Goal: Information Seeking & Learning: Learn about a topic

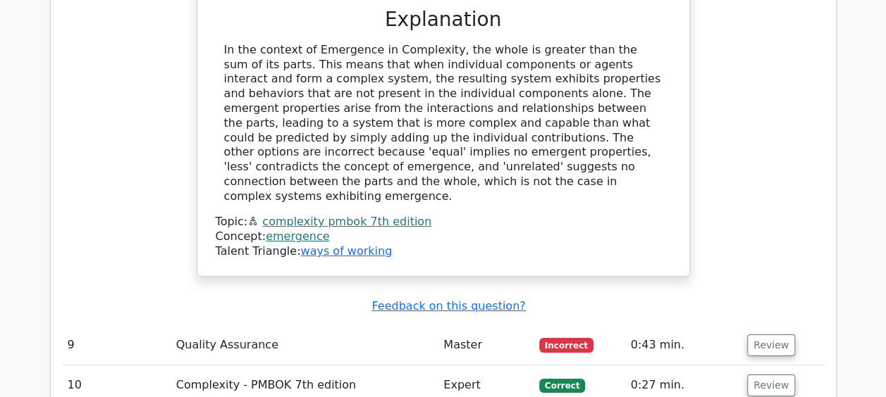
scroll to position [5116, 0]
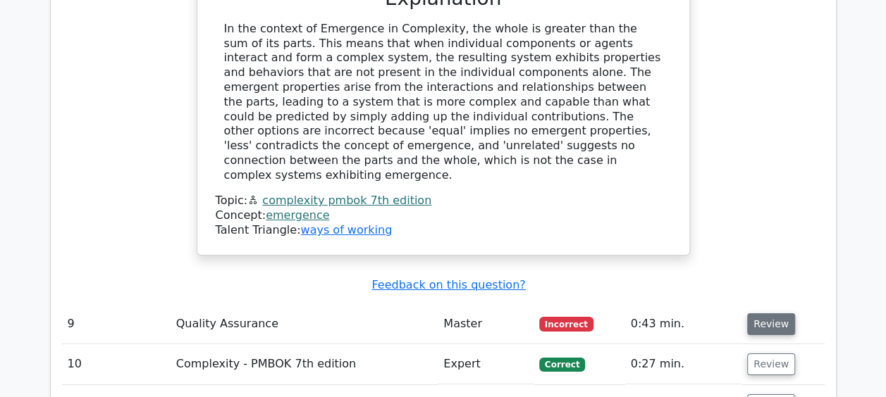
click at [775, 314] on button "Review" at bounding box center [771, 325] width 48 height 22
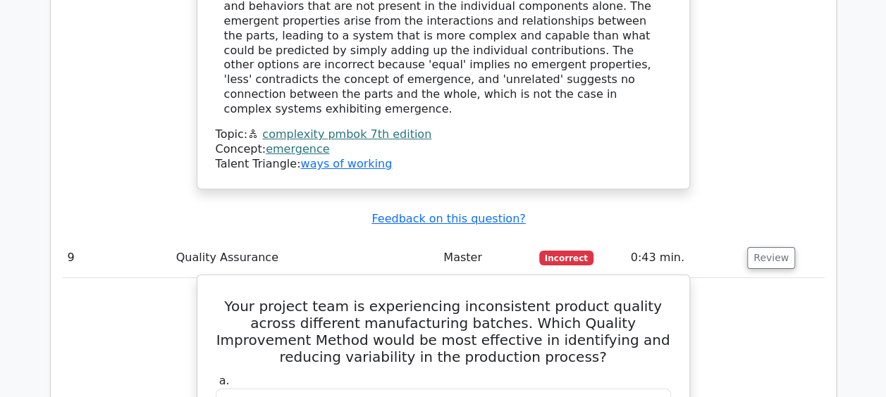
scroll to position [5257, 0]
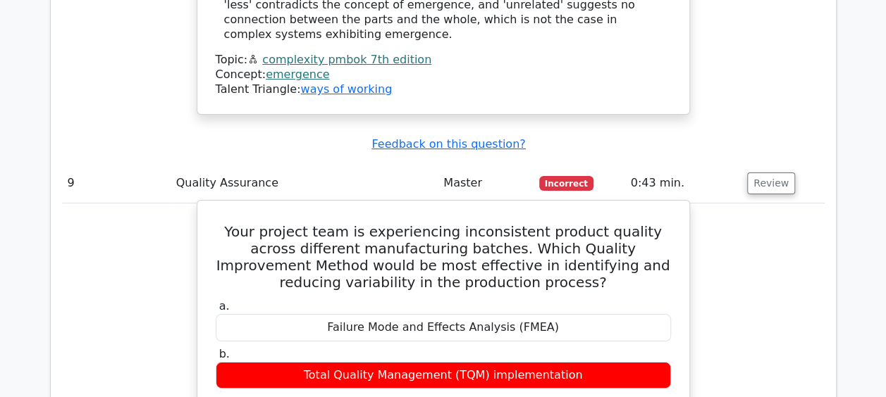
drag, startPoint x: 341, startPoint y: 130, endPoint x: 570, endPoint y: 273, distance: 270.0
click at [570, 297] on div "a. Failure Mode and Effects Analysis (FMEA) b. Total Quality Management (TQM) i…" at bounding box center [443, 392] width 472 height 190
copy div "Failure Mode and Effects Analysis (FMEA) b. Total Quality Management (TQM) impl…"
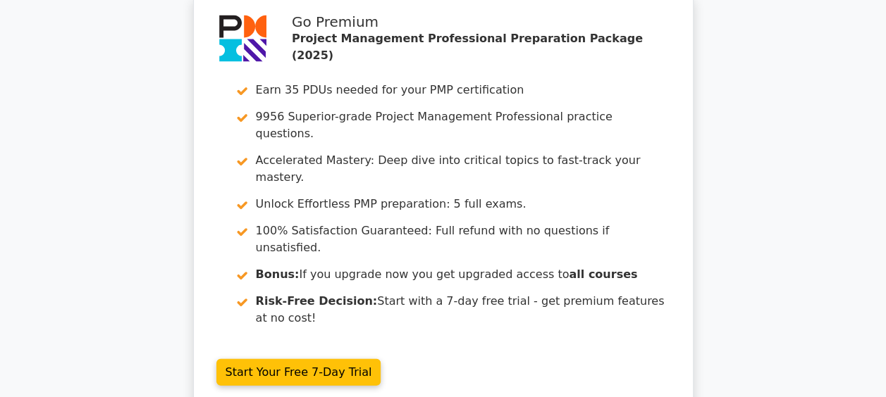
scroll to position [6847, 0]
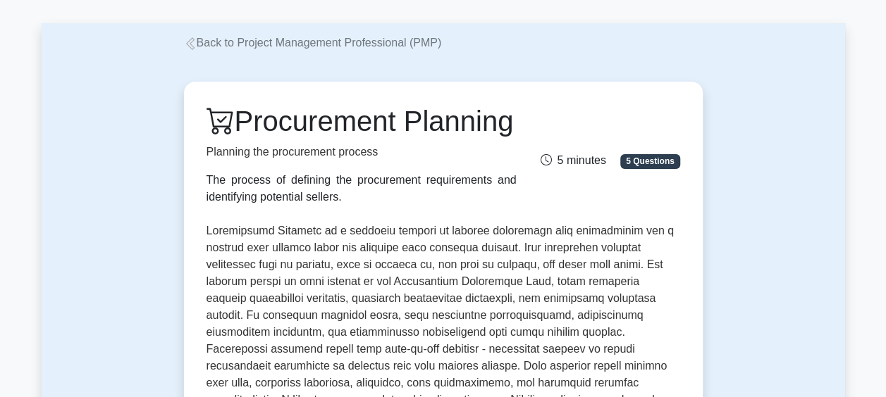
scroll to position [35, 0]
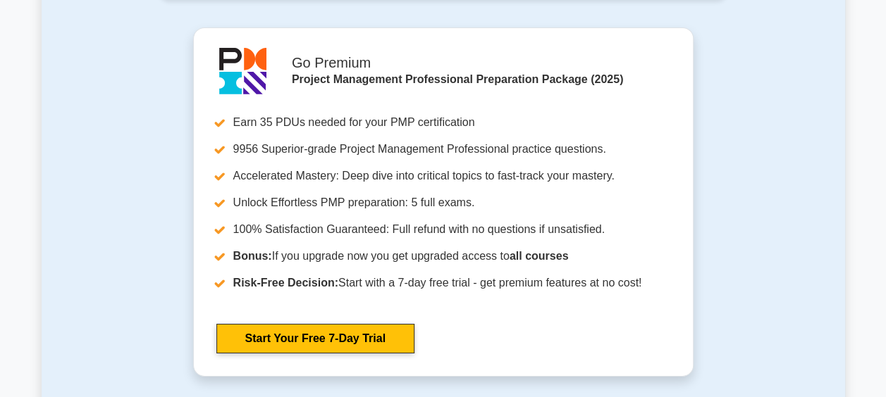
scroll to position [5215, 0]
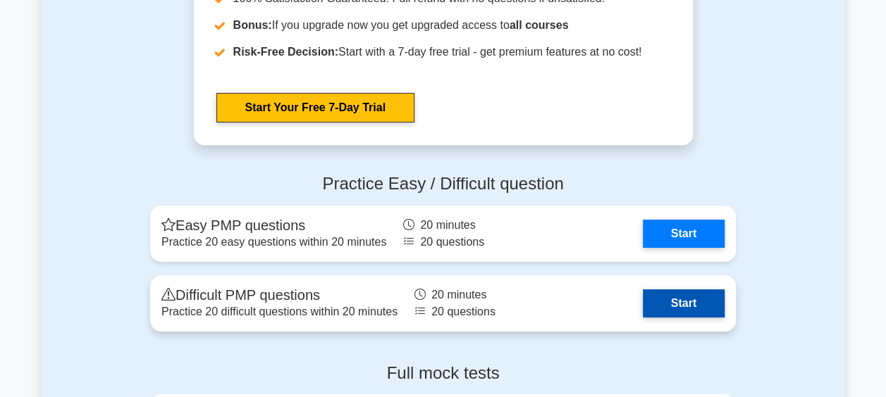
click at [684, 293] on link "Start" at bounding box center [684, 304] width 82 height 28
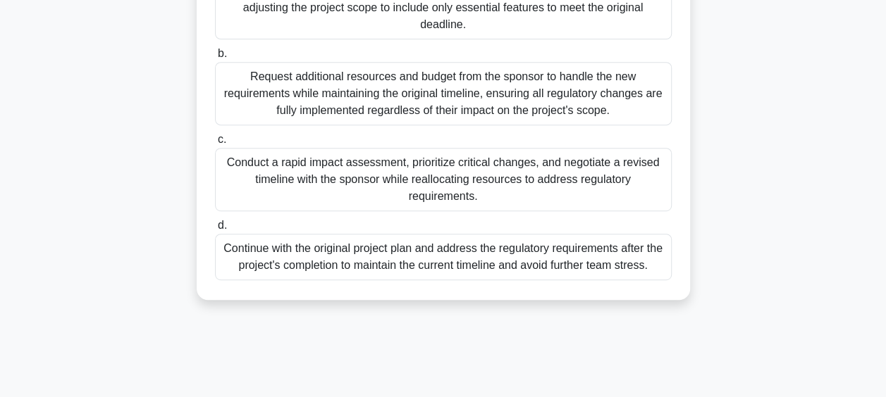
scroll to position [282, 0]
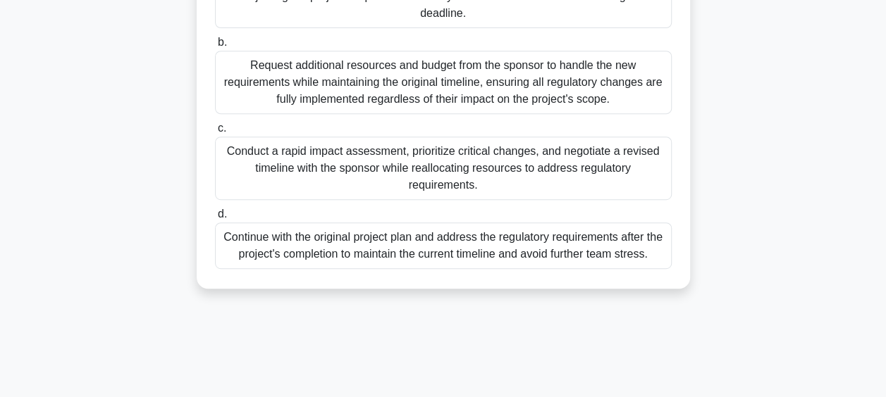
click at [403, 183] on div "Conduct a rapid impact assessment, prioritize critical changes, and negotiate a…" at bounding box center [443, 168] width 457 height 63
click at [215, 133] on input "c. Conduct a rapid impact assessment, prioritize critical changes, and negotiat…" at bounding box center [215, 128] width 0 height 9
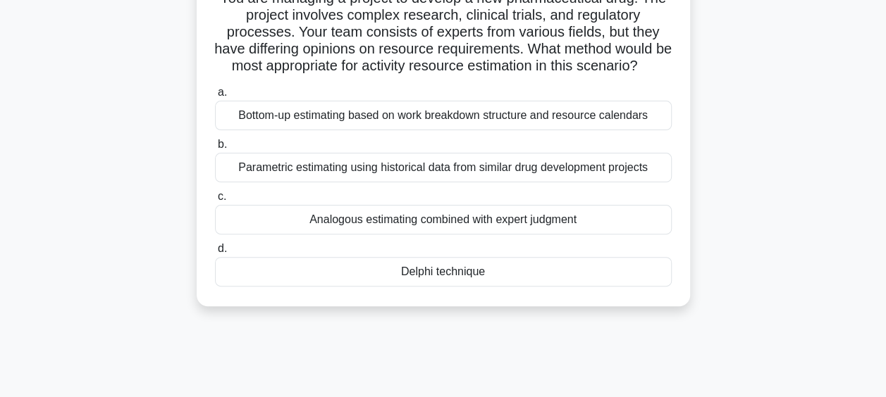
scroll to position [141, 0]
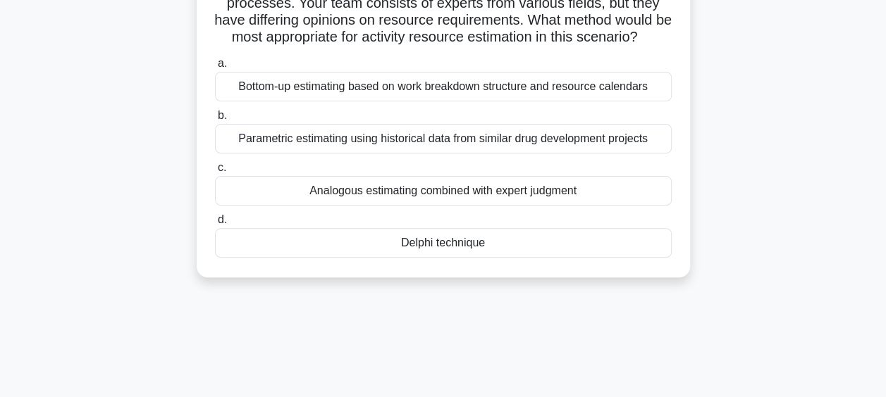
click at [420, 253] on div "Delphi technique" at bounding box center [443, 243] width 457 height 30
click at [215, 225] on input "d. Delphi technique" at bounding box center [215, 220] width 0 height 9
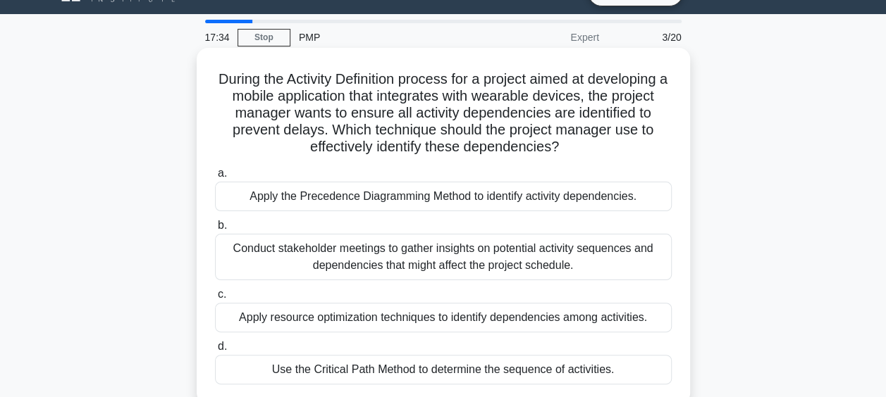
scroll to position [0, 0]
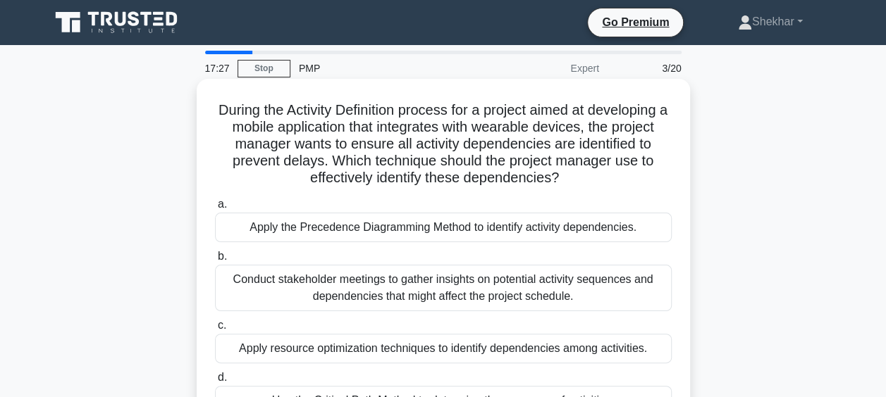
click at [392, 236] on div "Apply the Precedence Diagramming Method to identify activity dependencies." at bounding box center [443, 228] width 457 height 30
click at [215, 209] on input "a. Apply the Precedence Diagramming Method to identify activity dependencies." at bounding box center [215, 204] width 0 height 9
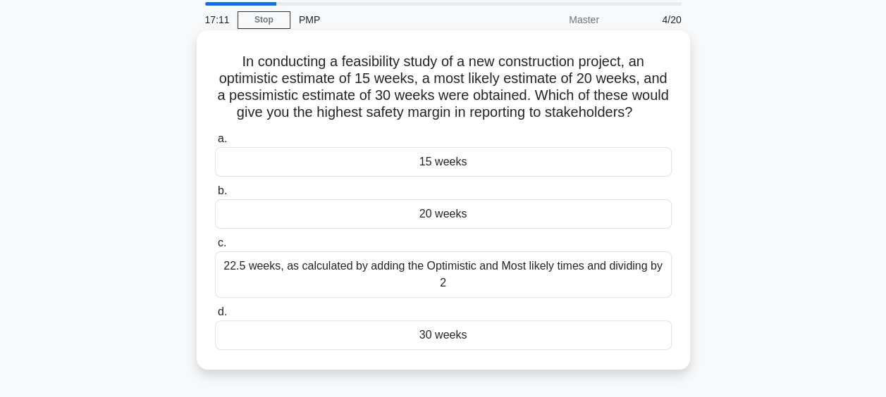
scroll to position [70, 0]
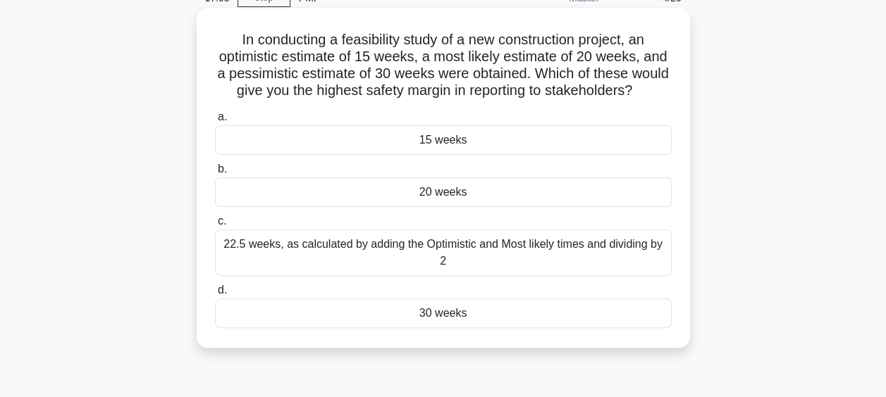
click at [401, 207] on div "20 weeks" at bounding box center [443, 193] width 457 height 30
click at [215, 174] on input "b. 20 weeks" at bounding box center [215, 169] width 0 height 9
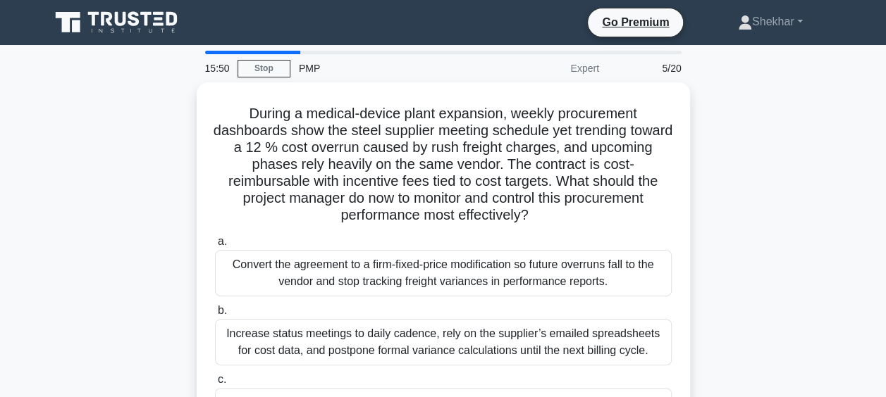
scroll to position [211, 0]
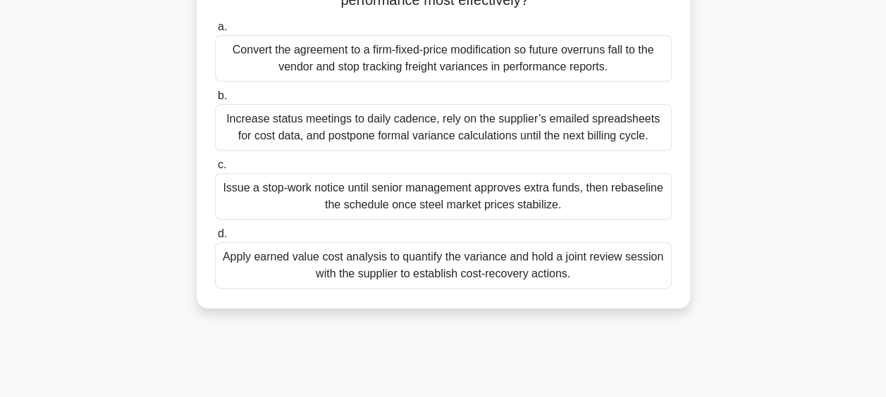
click at [583, 276] on div "Apply earned value cost analysis to quantify the variance and hold a joint revi…" at bounding box center [443, 265] width 457 height 47
click at [215, 239] on input "d. Apply earned value cost analysis to quantify the variance and hold a joint r…" at bounding box center [215, 234] width 0 height 9
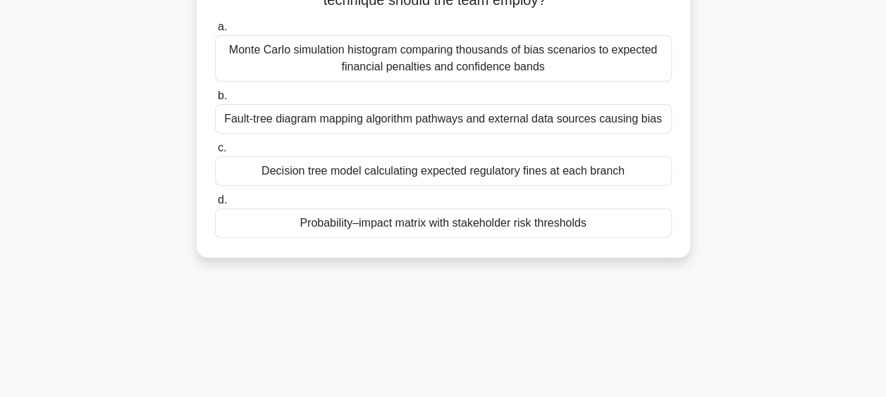
click at [626, 229] on div "Probability–impact matrix with stakeholder risk thresholds" at bounding box center [443, 224] width 457 height 30
click at [215, 205] on input "d. Probability–impact matrix with stakeholder risk thresholds" at bounding box center [215, 200] width 0 height 9
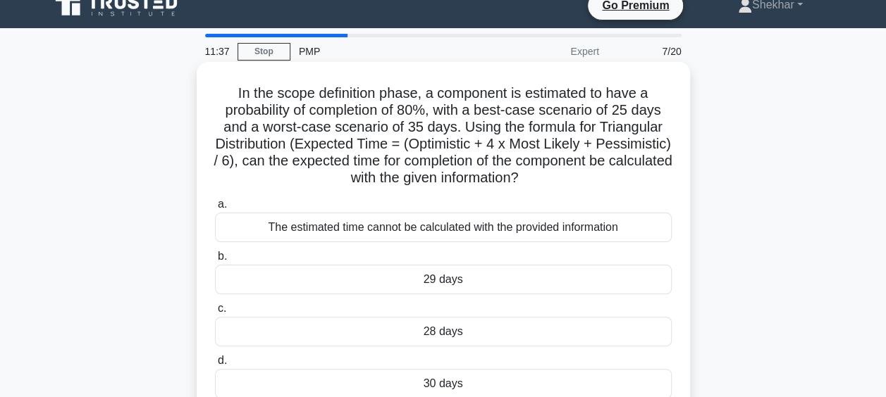
scroll to position [0, 0]
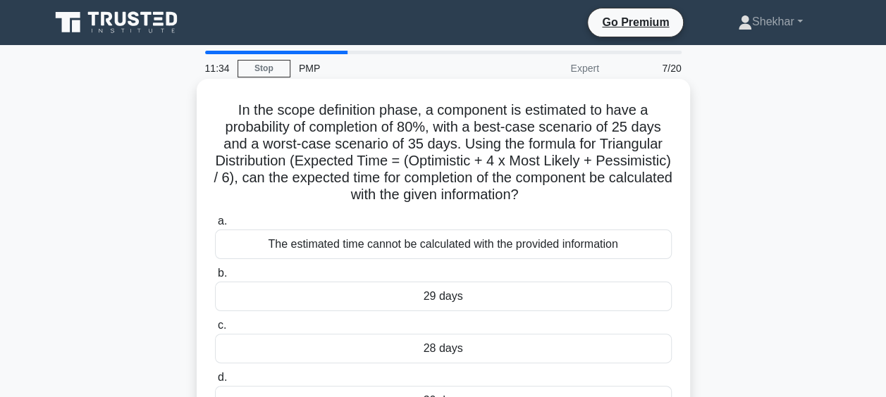
click at [434, 341] on div "28 days" at bounding box center [443, 349] width 457 height 30
click at [215, 330] on input "c. 28 days" at bounding box center [215, 325] width 0 height 9
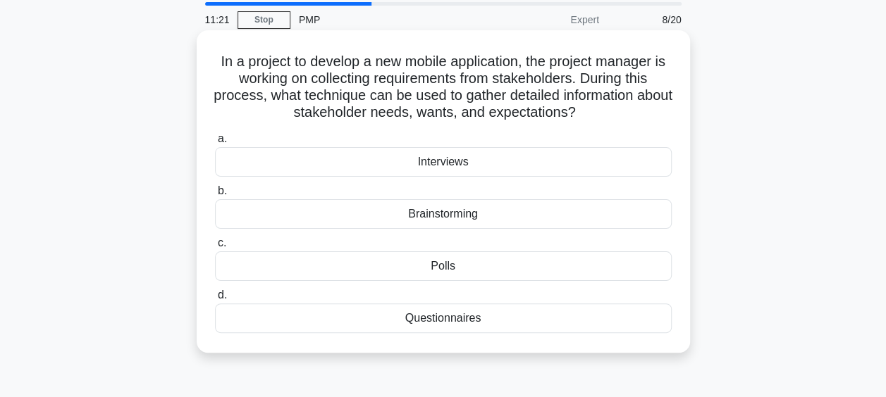
scroll to position [70, 0]
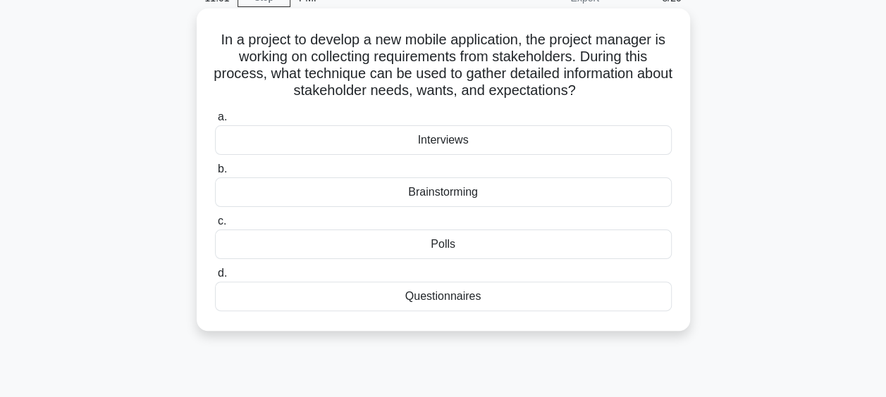
click at [442, 302] on div "Questionnaires" at bounding box center [443, 297] width 457 height 30
click at [215, 278] on input "d. Questionnaires" at bounding box center [215, 273] width 0 height 9
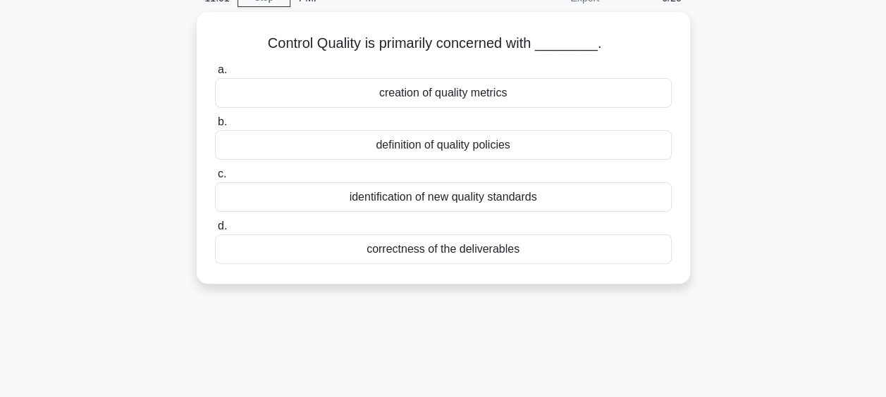
scroll to position [0, 0]
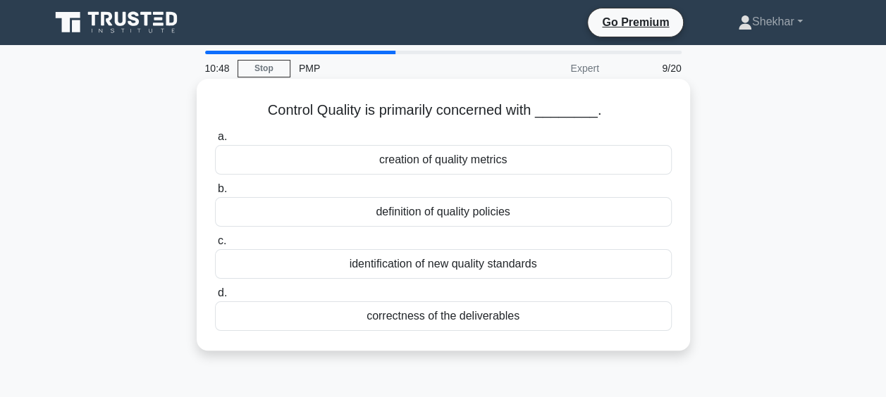
click at [441, 310] on div "correctness of the deliverables" at bounding box center [443, 317] width 457 height 30
click at [215, 298] on input "d. correctness of the deliverables" at bounding box center [215, 293] width 0 height 9
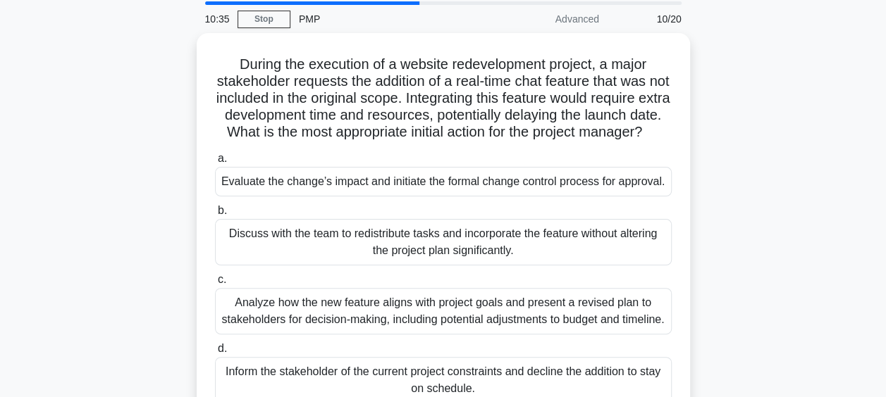
scroll to position [70, 0]
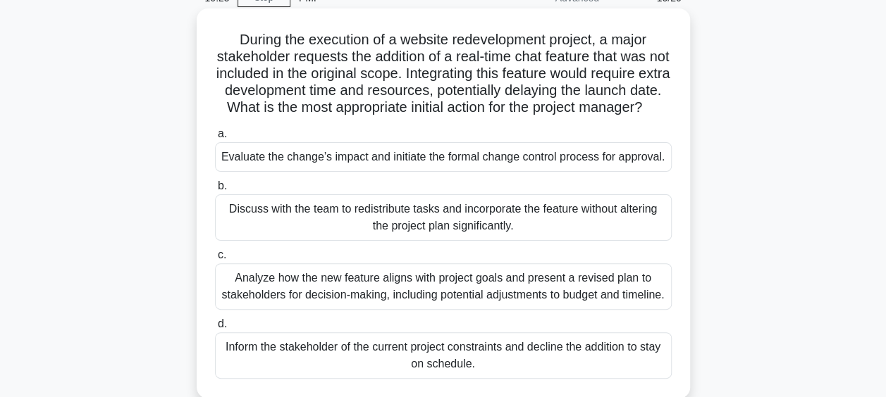
click at [413, 310] on div "Analyze how the new feature aligns with project goals and present a revised pla…" at bounding box center [443, 287] width 457 height 47
click at [215, 260] on input "c. Analyze how the new feature aligns with project goals and present a revised …" at bounding box center [215, 255] width 0 height 9
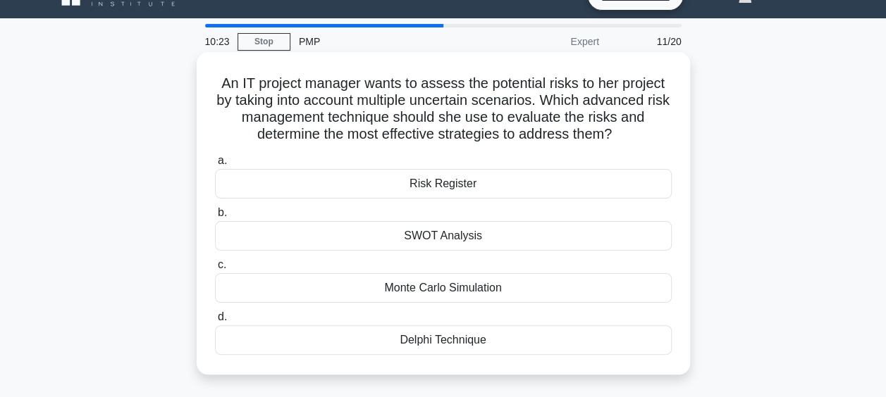
scroll to position [0, 0]
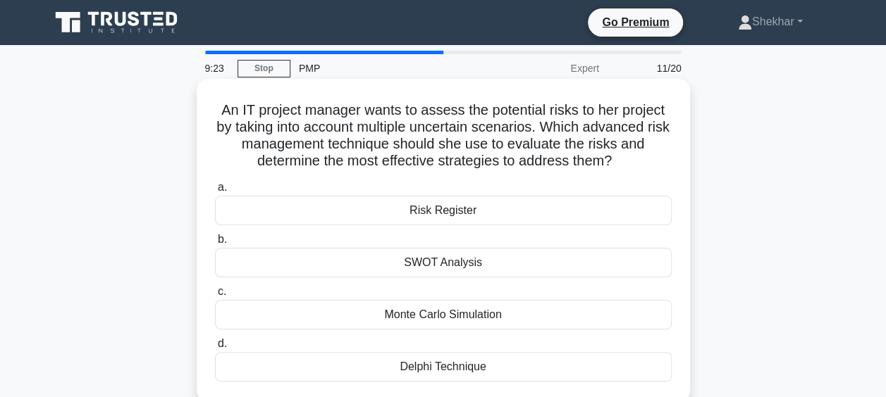
click at [430, 274] on div "SWOT Analysis" at bounding box center [443, 263] width 457 height 30
click at [215, 245] on input "b. SWOT Analysis" at bounding box center [215, 239] width 0 height 9
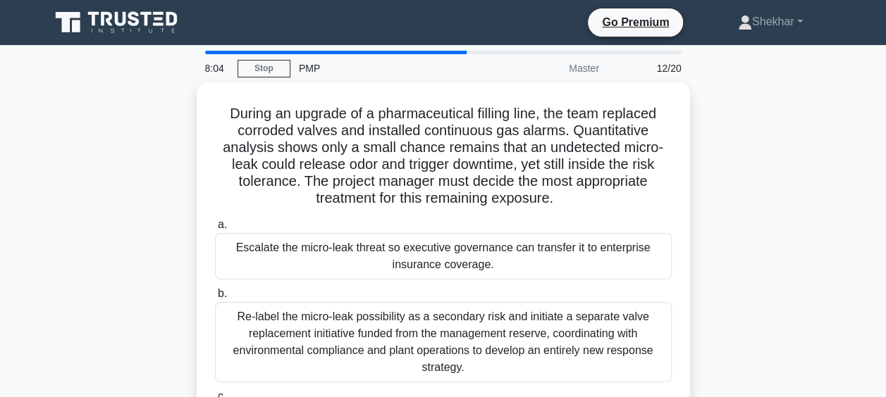
scroll to position [141, 0]
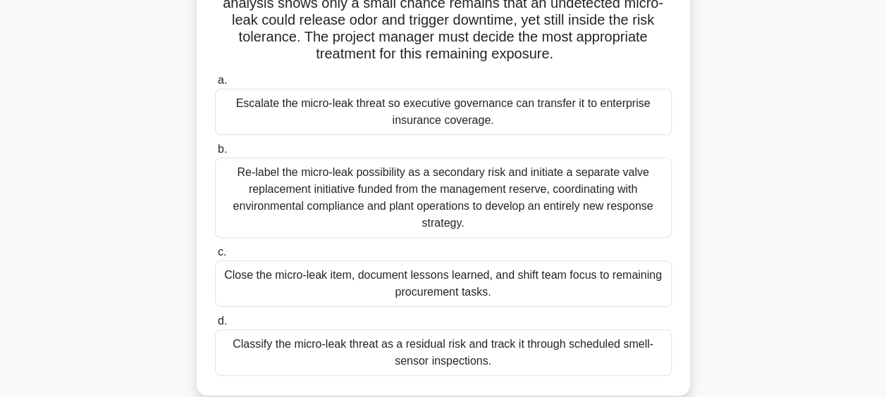
click at [415, 341] on div "Classify the micro-leak threat as a residual risk and track it through schedule…" at bounding box center [443, 353] width 457 height 47
click at [215, 326] on input "d. Classify the micro-leak threat as a residual risk and track it through sched…" at bounding box center [215, 321] width 0 height 9
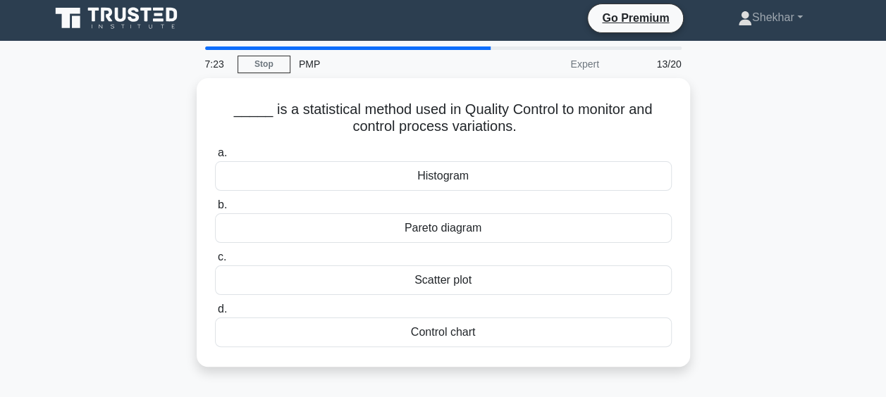
scroll to position [0, 0]
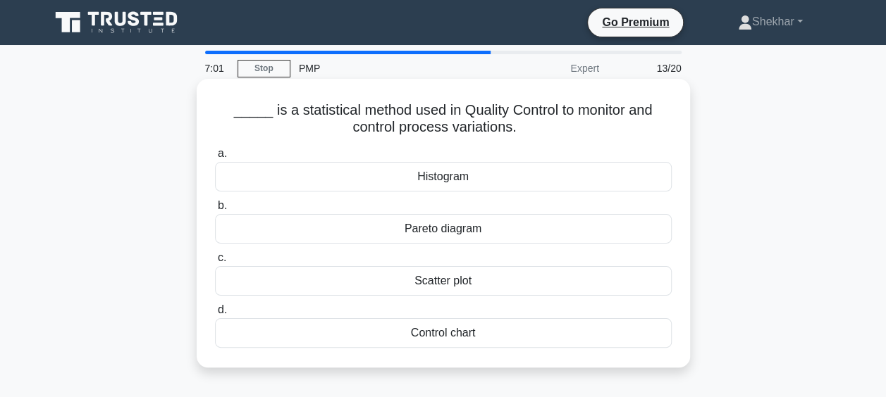
click at [431, 330] on div "Control chart" at bounding box center [443, 334] width 457 height 30
click at [215, 315] on input "d. Control chart" at bounding box center [215, 310] width 0 height 9
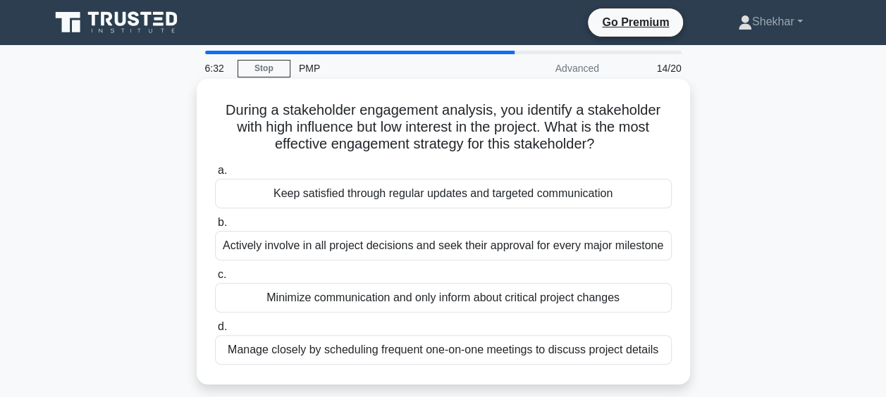
click at [605, 197] on div "Keep satisfied through regular updates and targeted communication" at bounding box center [443, 194] width 457 height 30
click at [215, 175] on input "a. Keep satisfied through regular updates and targeted communication" at bounding box center [215, 170] width 0 height 9
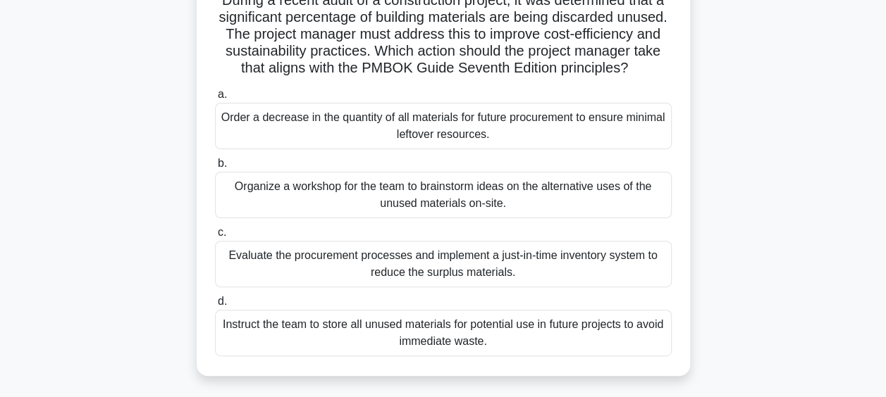
scroll to position [141, 0]
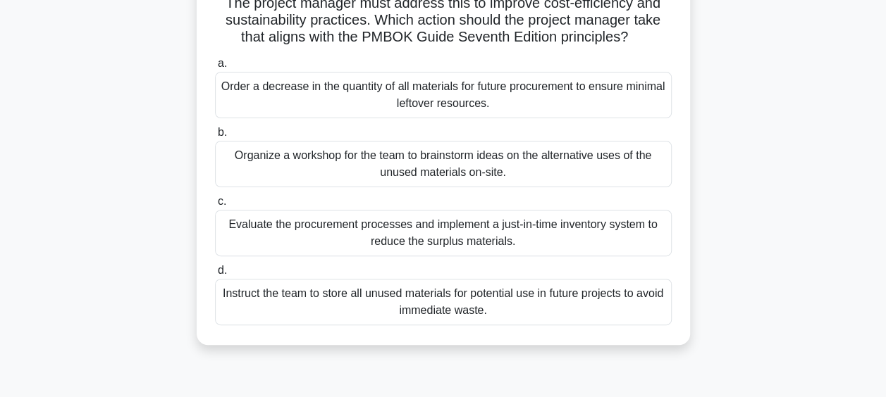
click at [288, 256] on div "Evaluate the procurement processes and implement a just-in-time inventory syste…" at bounding box center [443, 233] width 457 height 47
click at [215, 206] on input "c. Evaluate the procurement processes and implement a just-in-time inventory sy…" at bounding box center [215, 201] width 0 height 9
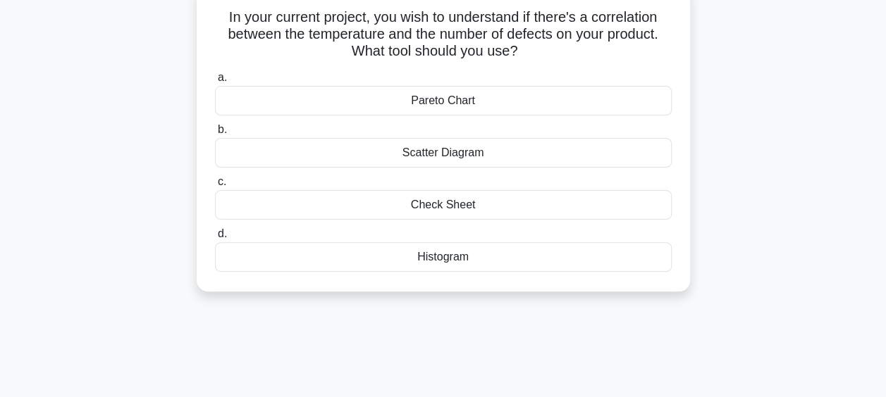
scroll to position [0, 0]
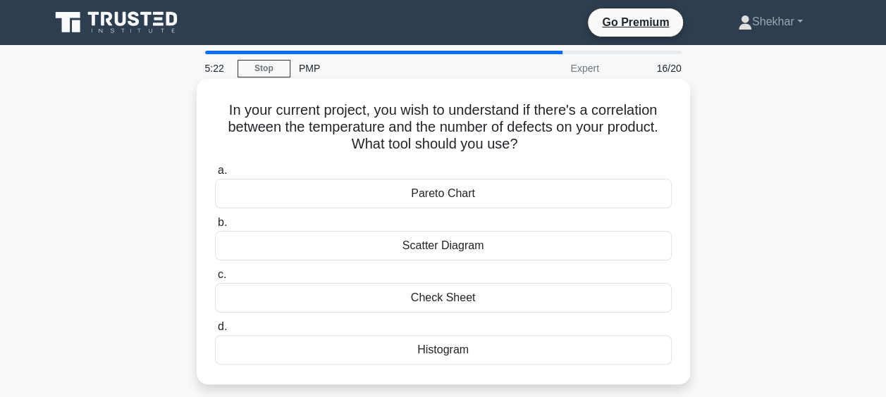
click at [386, 198] on div "Pareto Chart" at bounding box center [443, 194] width 457 height 30
click at [215, 175] on input "a. Pareto Chart" at bounding box center [215, 170] width 0 height 9
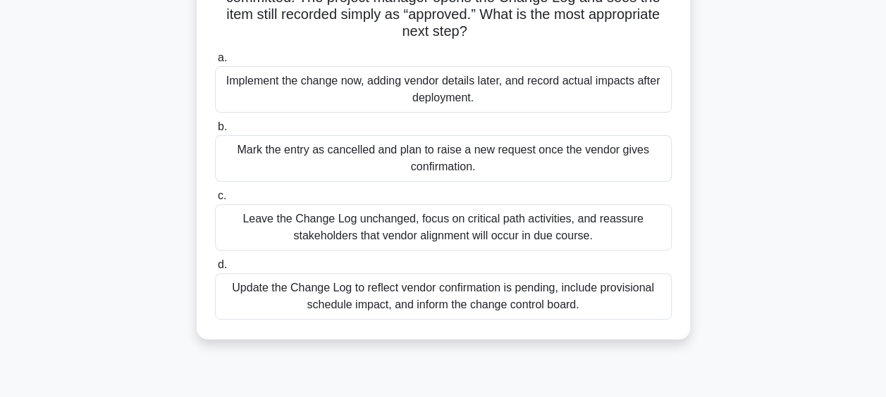
scroll to position [176, 0]
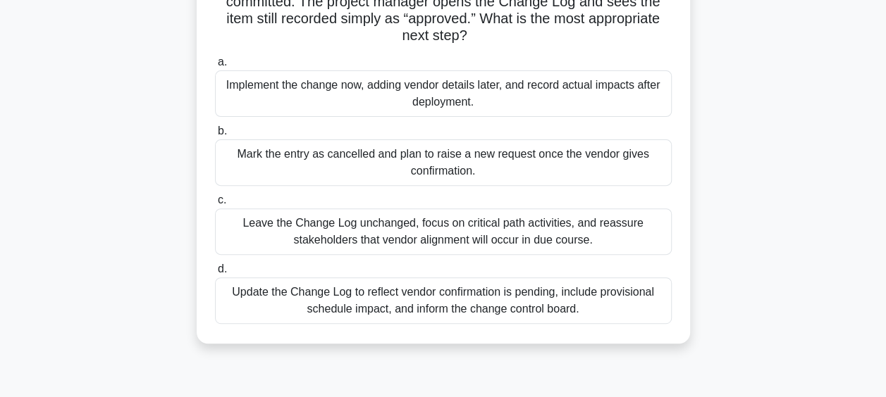
click at [571, 302] on div "Update the Change Log to reflect vendor confirmation is pending, include provis…" at bounding box center [443, 301] width 457 height 47
click at [215, 274] on input "d. Update the Change Log to reflect vendor confirmation is pending, include pro…" at bounding box center [215, 269] width 0 height 9
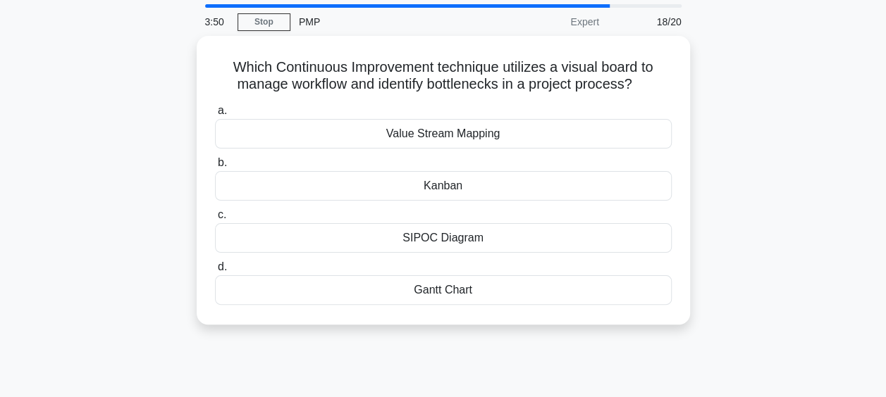
scroll to position [0, 0]
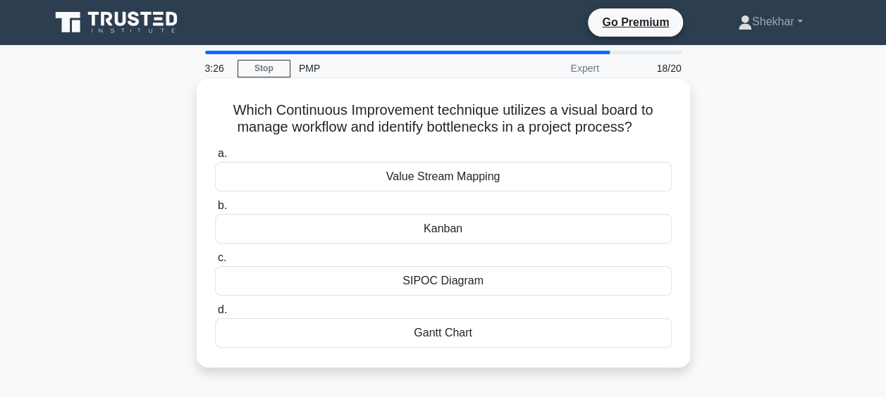
click at [547, 217] on div "Kanban" at bounding box center [443, 229] width 457 height 30
click at [215, 211] on input "b. Kanban" at bounding box center [215, 206] width 0 height 9
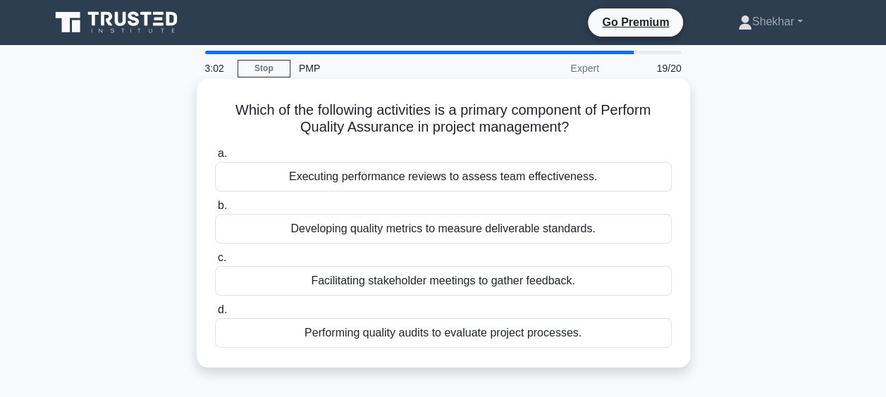
click at [544, 235] on div "Developing quality metrics to measure deliverable standards." at bounding box center [443, 229] width 457 height 30
click at [215, 211] on input "b. Developing quality metrics to measure deliverable standards." at bounding box center [215, 206] width 0 height 9
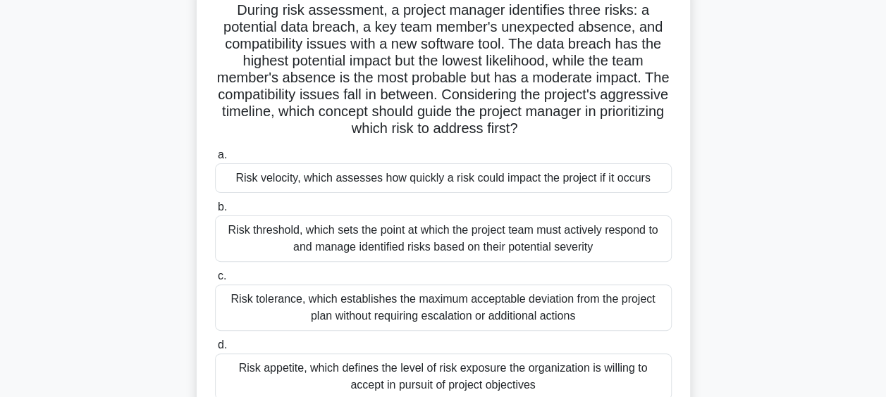
scroll to position [141, 0]
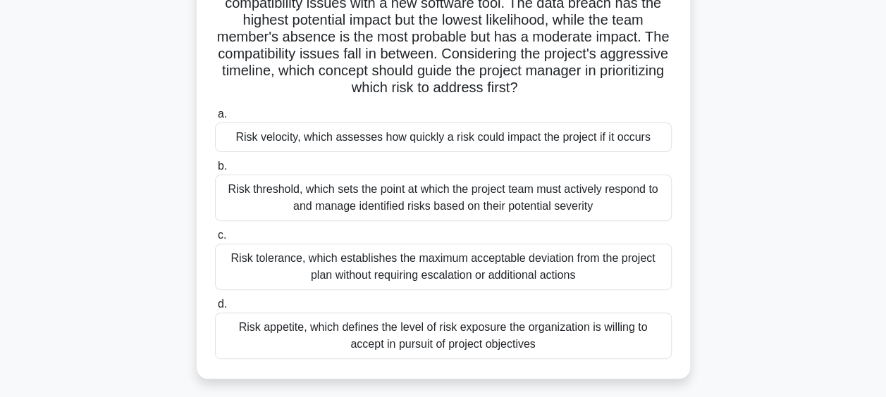
click at [269, 222] on div "a. Risk velocity, which assesses how quickly a risk could impact the project if…" at bounding box center [443, 232] width 474 height 259
click at [268, 213] on div "Risk threshold, which sets the point at which the project team must actively re…" at bounding box center [443, 198] width 457 height 47
click at [215, 171] on input "b. Risk threshold, which sets the point at which the project team must actively…" at bounding box center [215, 166] width 0 height 9
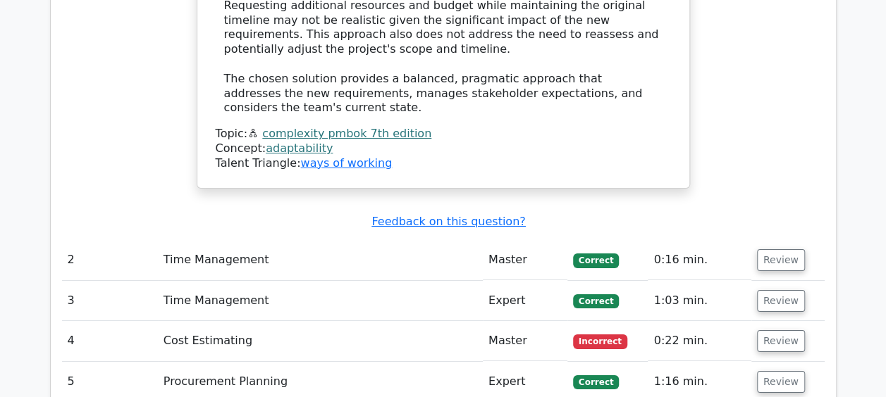
scroll to position [2537, 0]
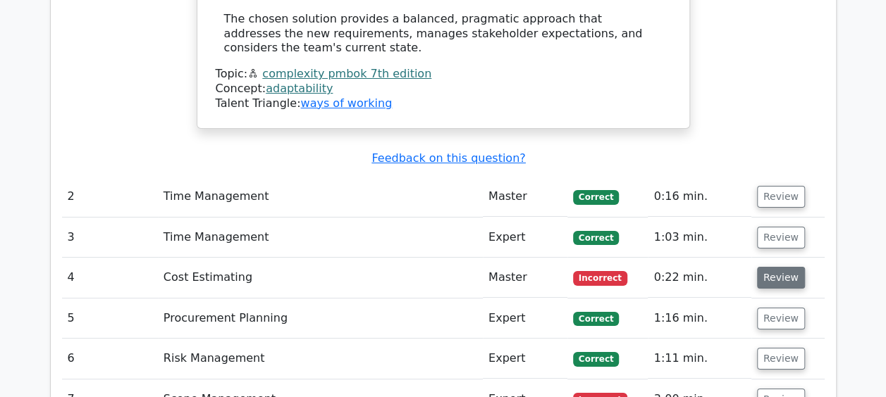
click at [779, 267] on button "Review" at bounding box center [781, 278] width 48 height 22
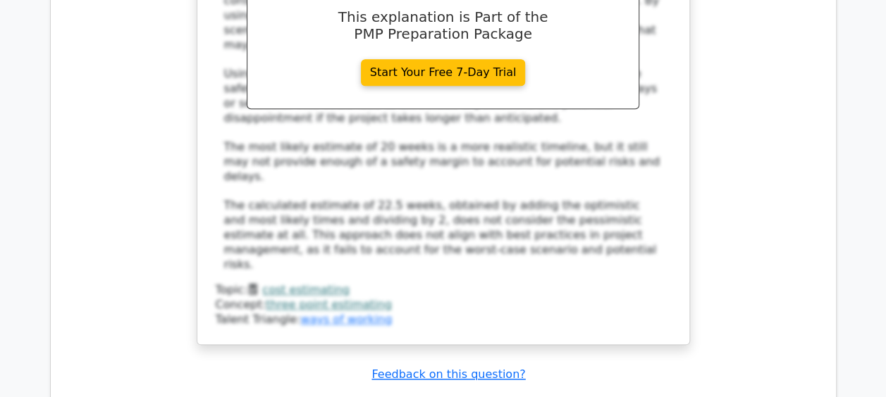
scroll to position [3453, 0]
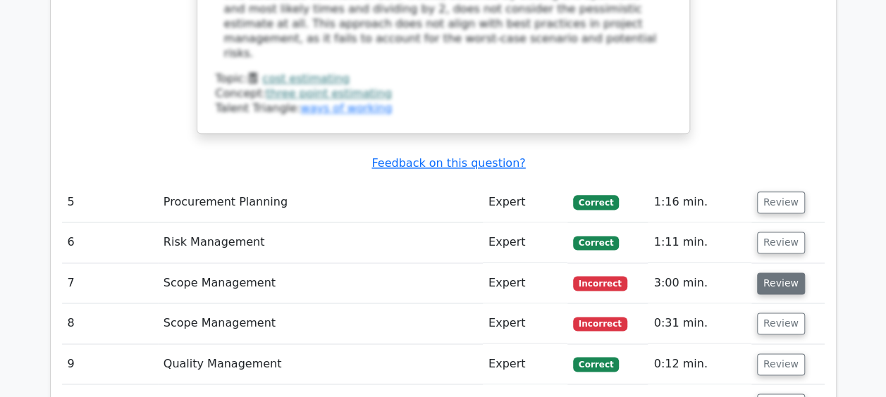
click at [791, 273] on button "Review" at bounding box center [781, 284] width 48 height 22
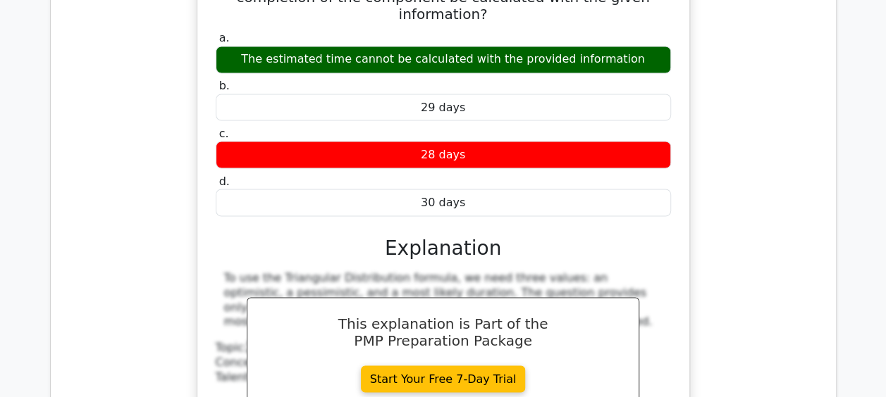
scroll to position [4087, 0]
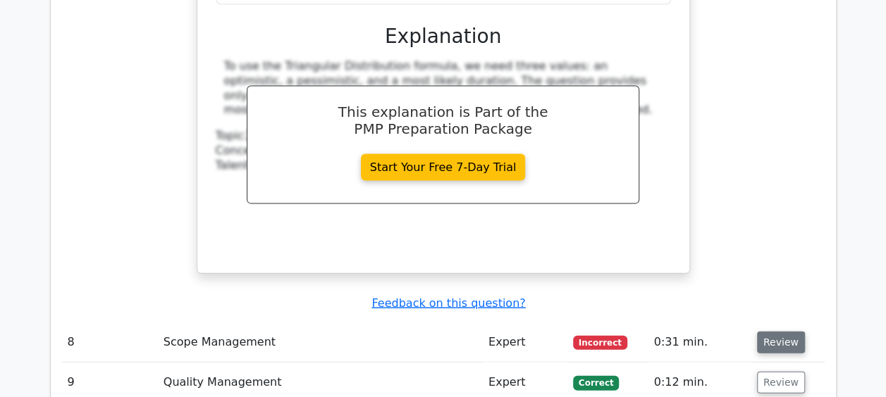
click at [767, 332] on button "Review" at bounding box center [781, 343] width 48 height 22
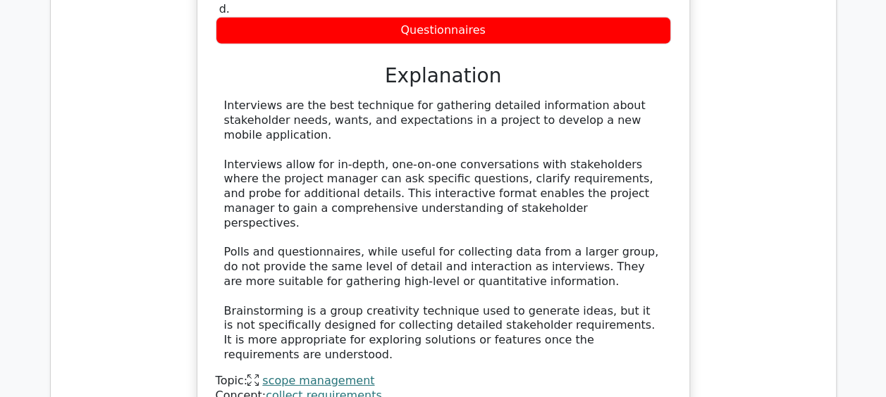
scroll to position [4721, 0]
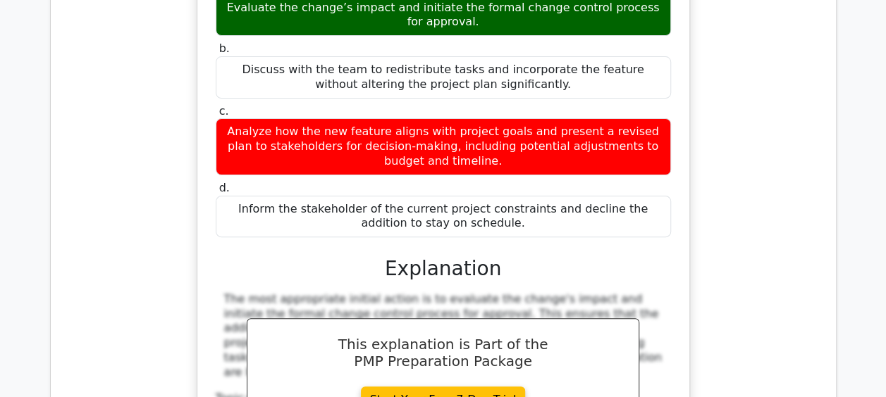
scroll to position [5708, 0]
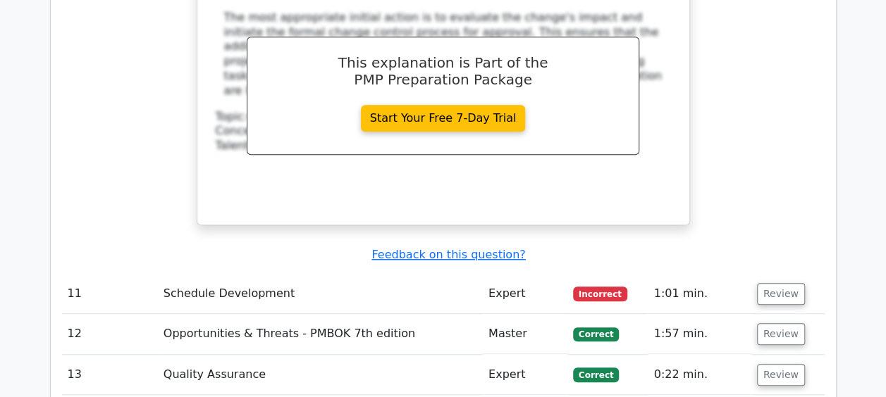
click at [754, 274] on td "Review" at bounding box center [787, 294] width 73 height 40
click at [766, 283] on button "Review" at bounding box center [781, 294] width 48 height 22
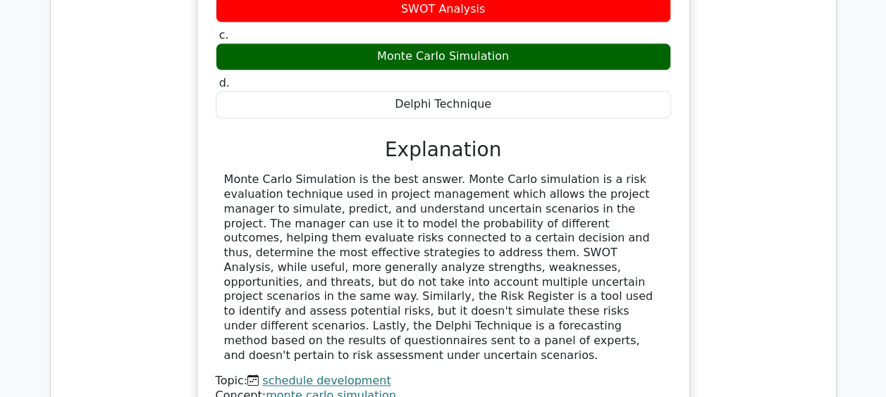
scroll to position [6412, 0]
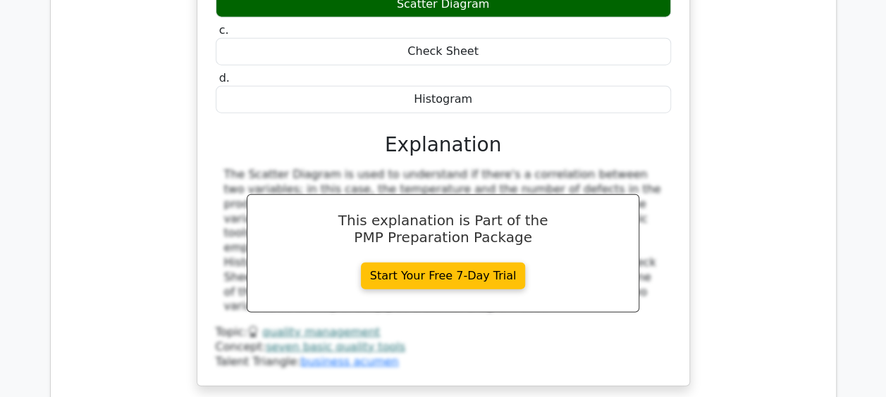
scroll to position [7117, 0]
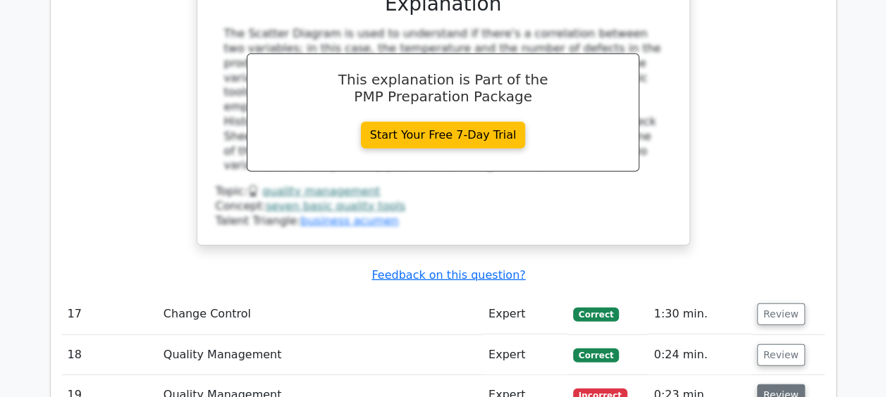
click at [767, 385] on button "Review" at bounding box center [781, 396] width 48 height 22
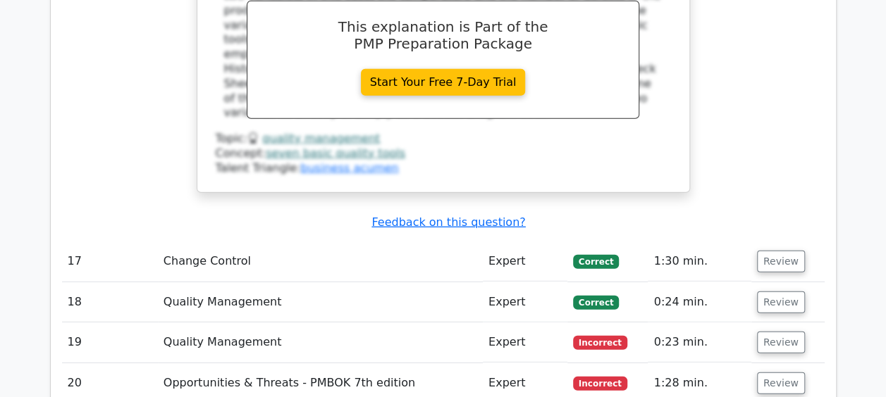
scroll to position [7258, 0]
